Goal: Information Seeking & Learning: Understand process/instructions

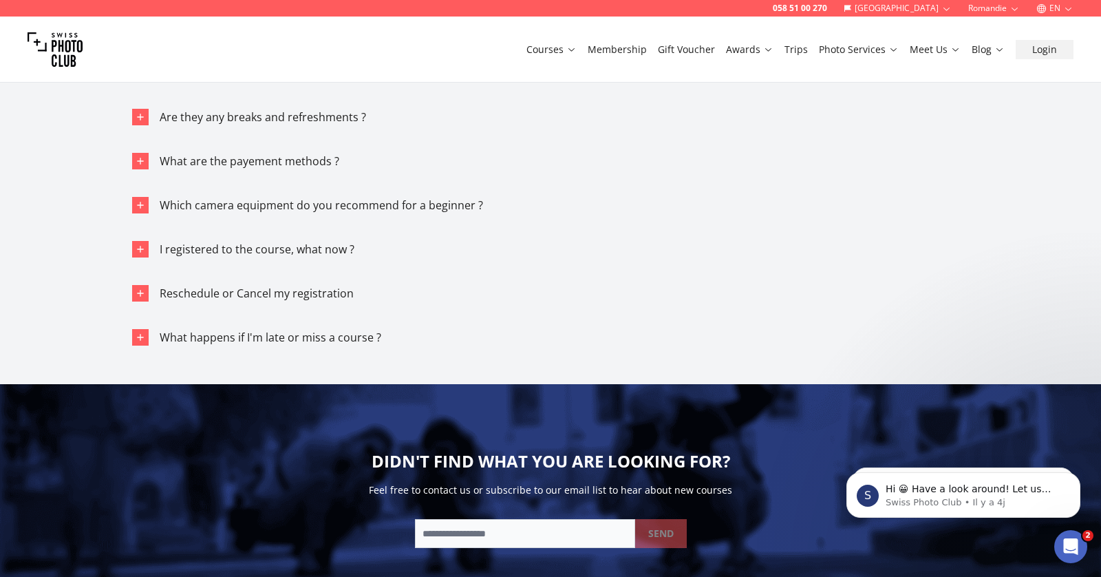
scroll to position [8610, 0]
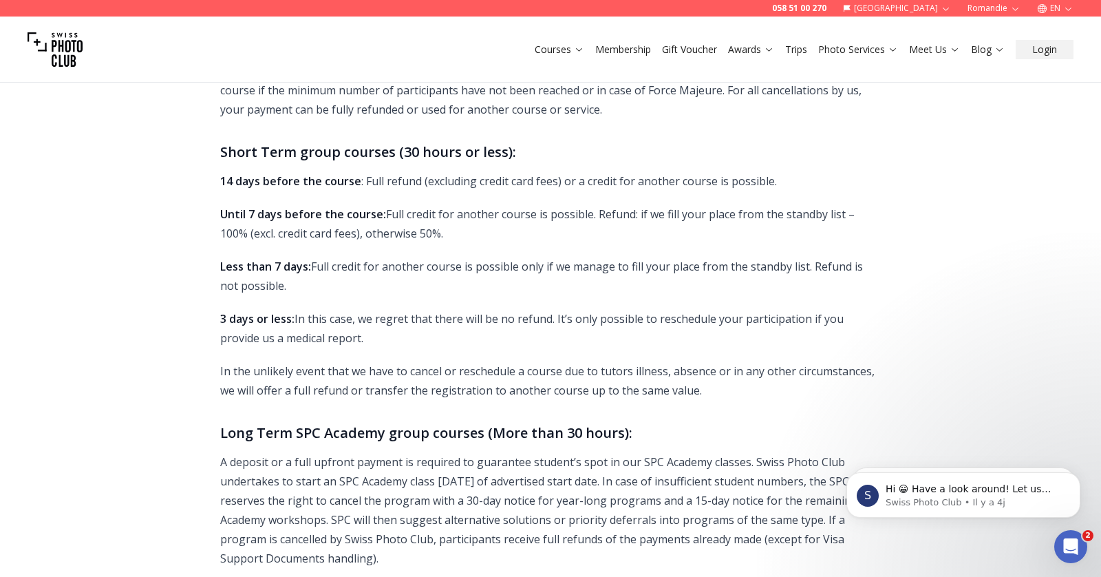
scroll to position [2043, 0]
drag, startPoint x: 555, startPoint y: 300, endPoint x: 460, endPoint y: 322, distance: 96.8
click at [460, 322] on p "3 days or less: In this case, we regret that there will be no refund. It’s only…" at bounding box center [550, 330] width 661 height 39
copy p "It’s only possible to reschedule your participation if you provide us a medical…"
click at [348, 176] on strong "14 days before the course" at bounding box center [290, 183] width 141 height 15
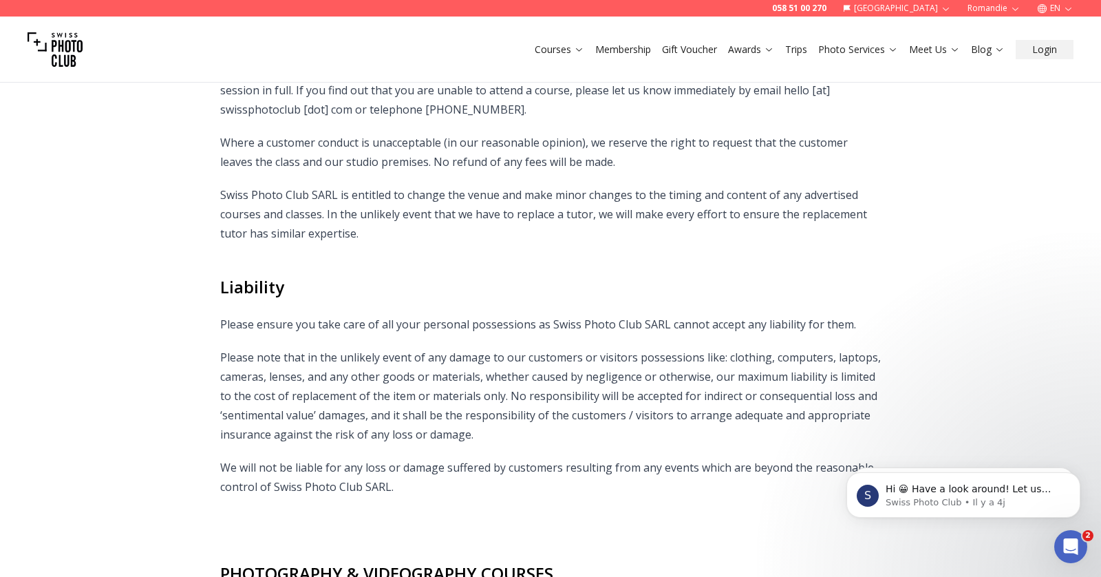
scroll to position [1326, 0]
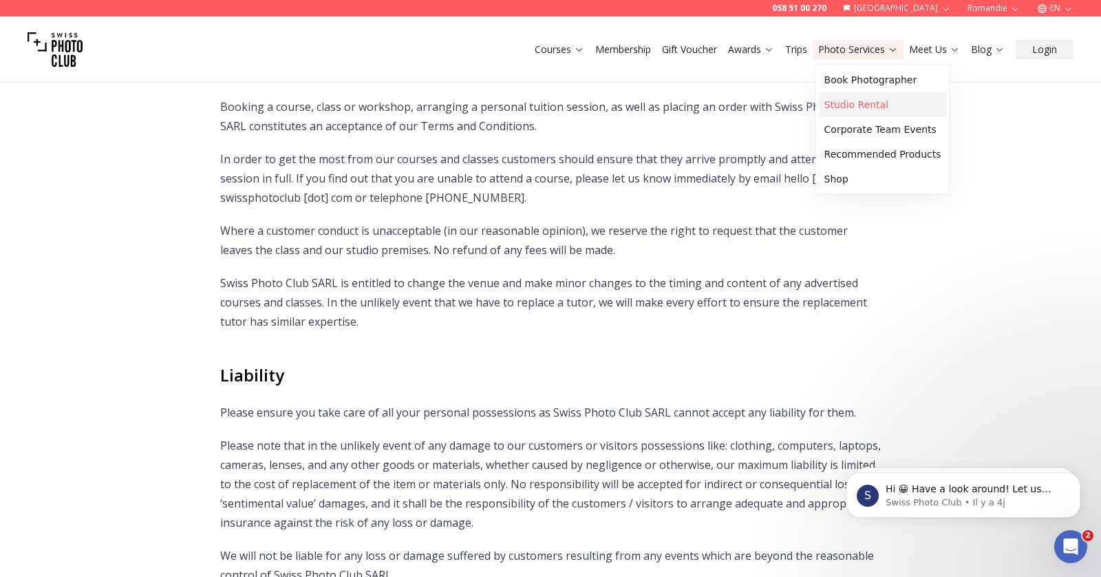
click at [865, 106] on link "Studio Rental" at bounding box center [883, 104] width 128 height 25
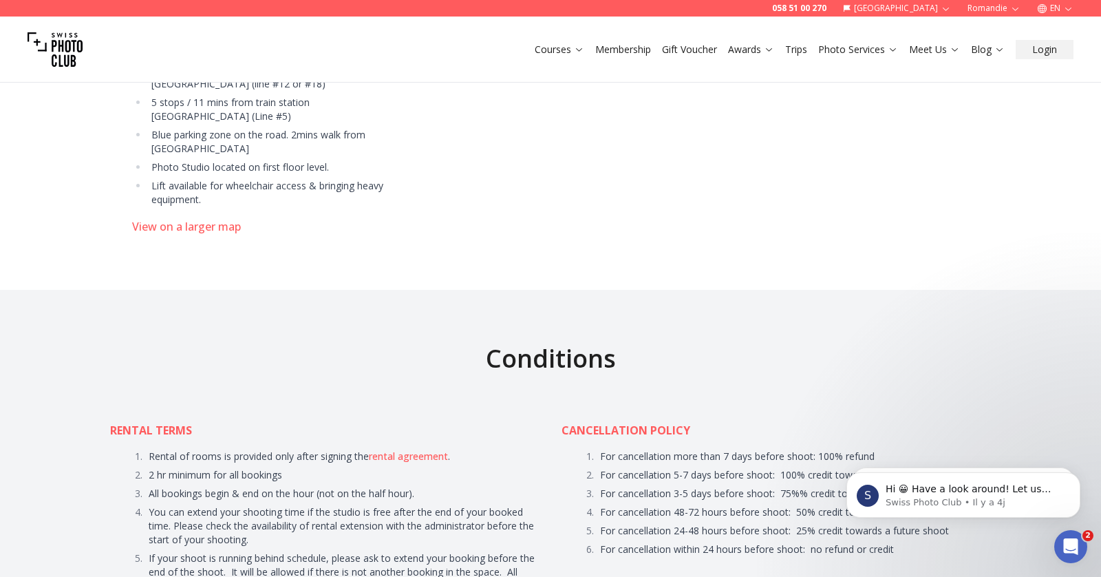
scroll to position [6567, 0]
click at [935, 100] on link "Photographers" at bounding box center [950, 104] width 82 height 25
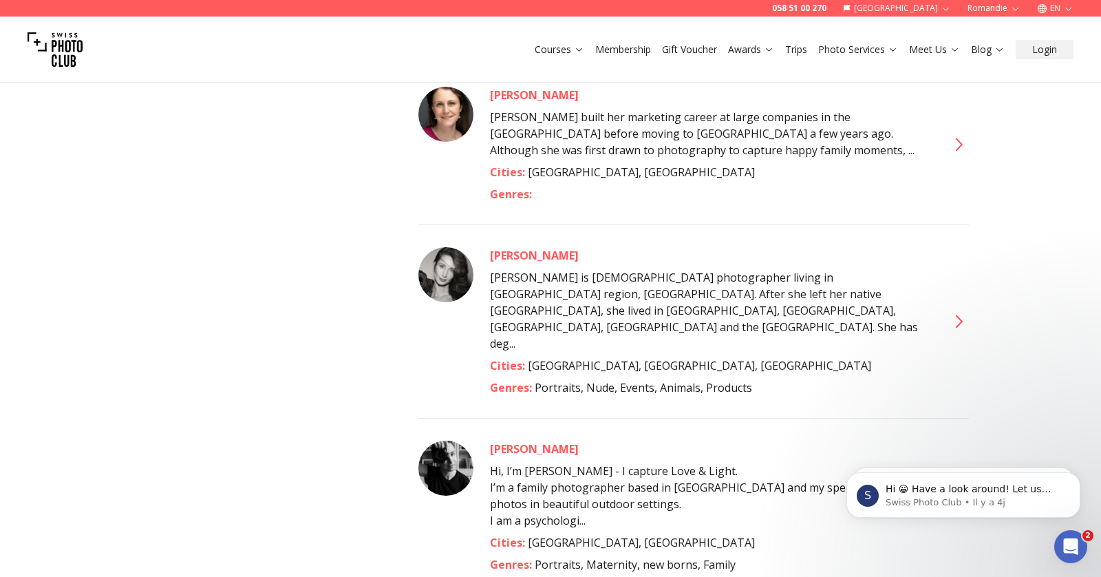
scroll to position [3366, 0]
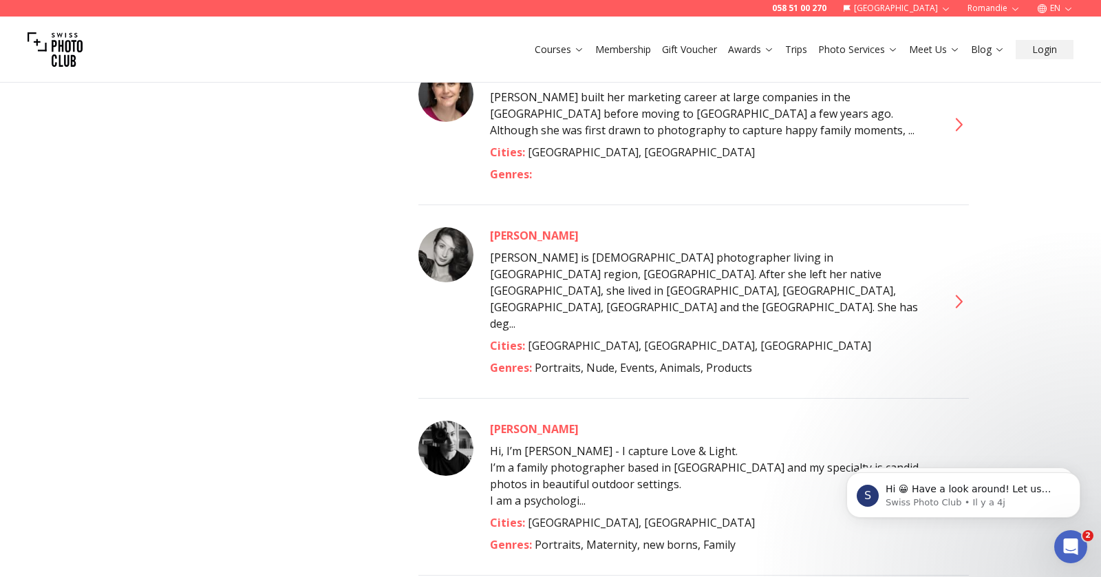
drag, startPoint x: 612, startPoint y: 381, endPoint x: 494, endPoint y: 377, distance: 118.5
click at [494, 421] on div "[PERSON_NAME] Hi, I’m [PERSON_NAME] capture Love & Light. I’m a family photogra…" at bounding box center [710, 487] width 441 height 132
copy div "[PERSON_NAME]"
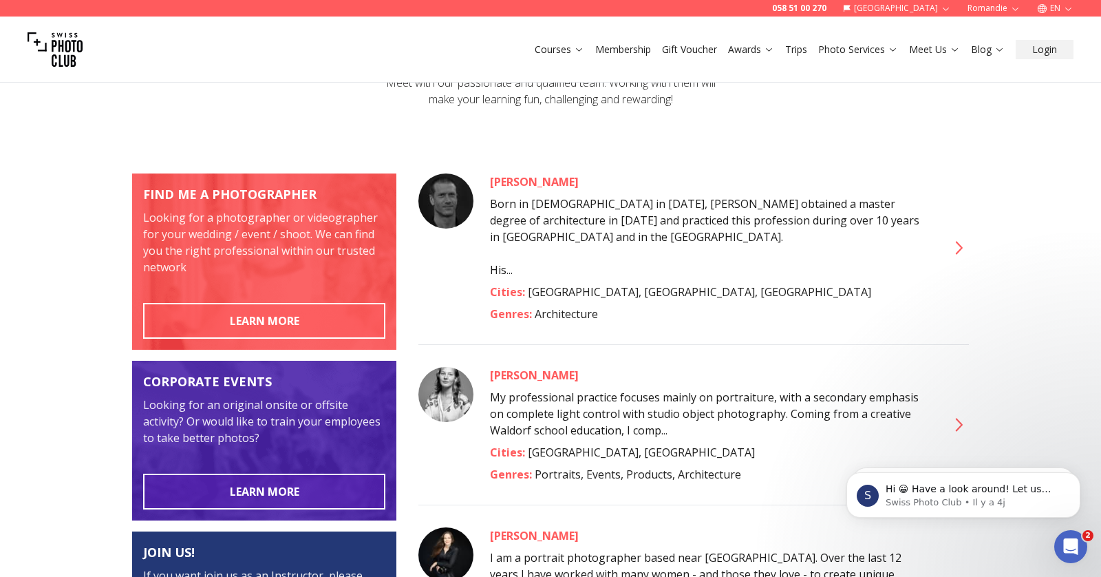
scroll to position [39, 0]
